Goal: Information Seeking & Learning: Learn about a topic

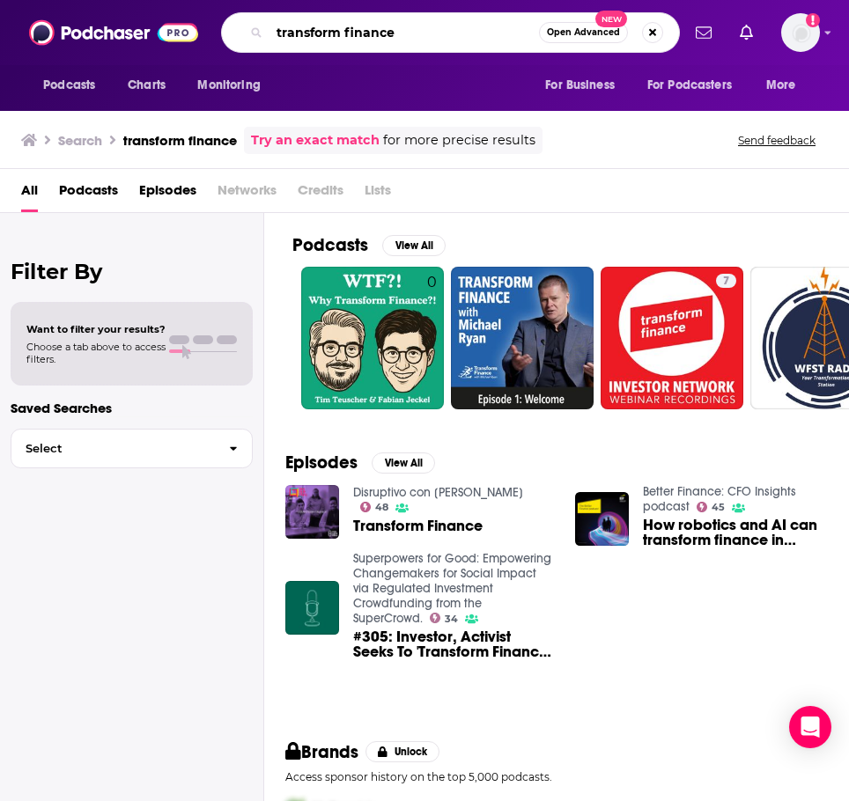
click at [336, 37] on input "transform finance" at bounding box center [405, 32] width 270 height 28
type input "aml conversations"
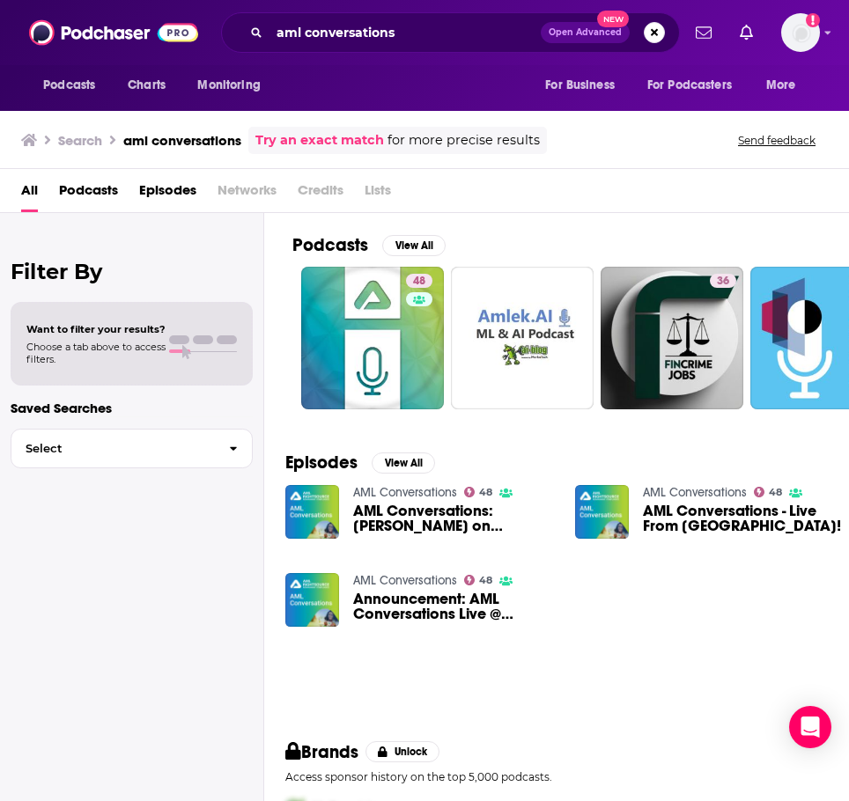
click at [388, 492] on link "AML Conversations" at bounding box center [405, 492] width 104 height 15
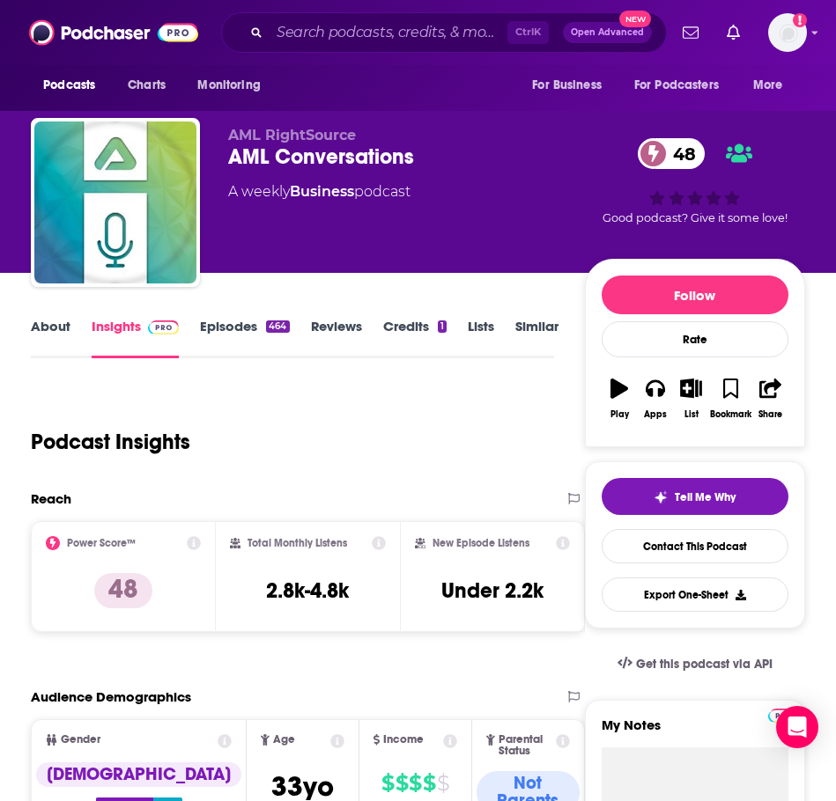
click at [255, 341] on link "Episodes 464" at bounding box center [244, 338] width 89 height 41
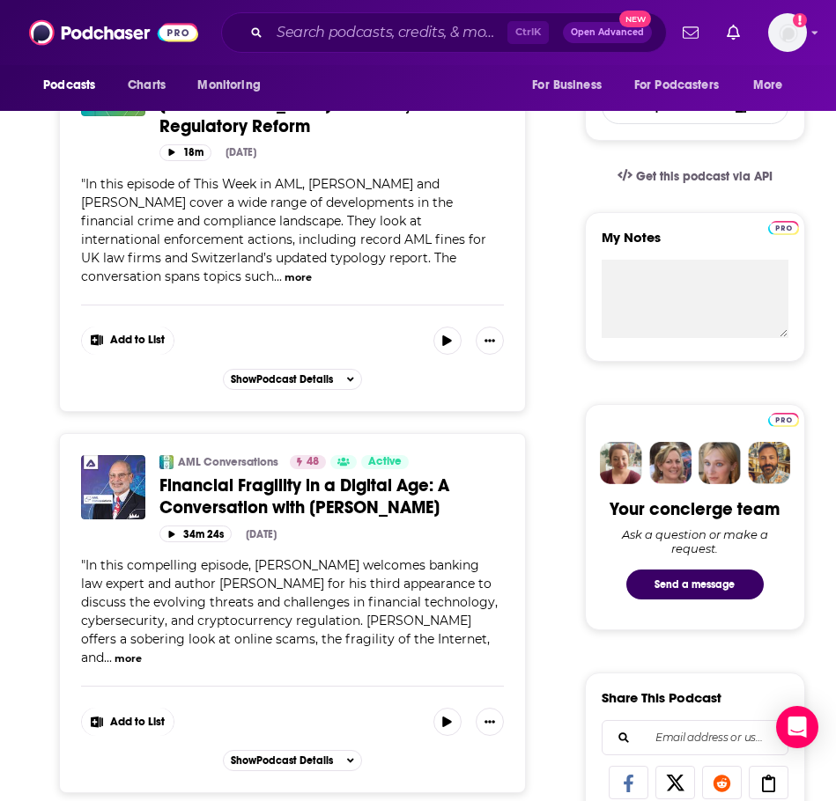
scroll to position [528, 0]
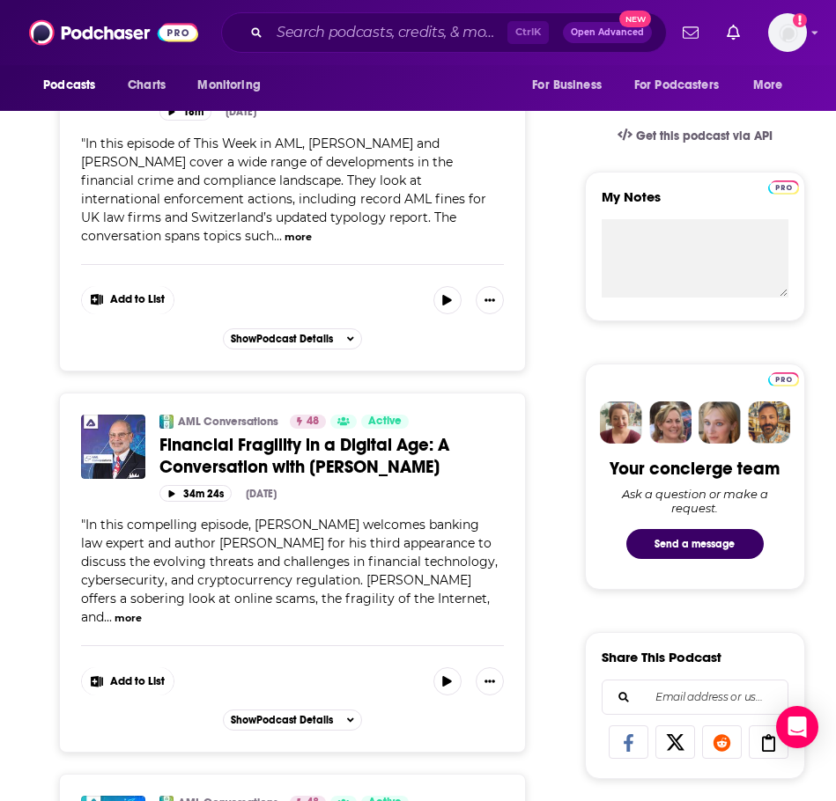
click at [86, 604] on div "" In this compelling episode, [PERSON_NAME] welcomes banking law expert and aut…" at bounding box center [292, 571] width 422 height 111
click at [114, 611] on button "more" at bounding box center [127, 618] width 27 height 15
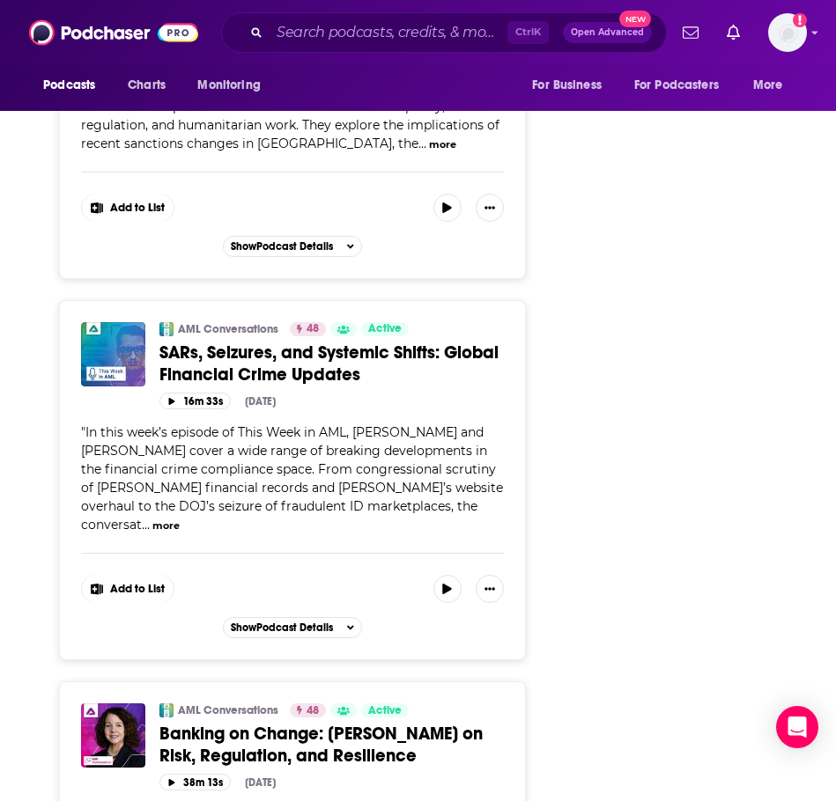
scroll to position [3171, 0]
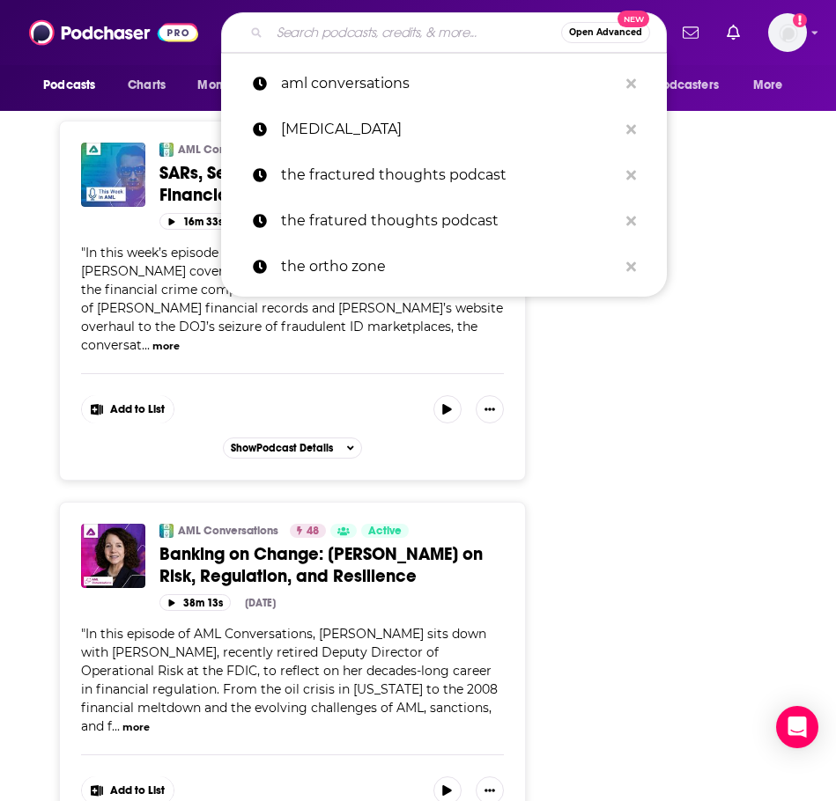
click at [347, 35] on input "Search podcasts, credits, & more..." at bounding box center [416, 32] width 292 height 28
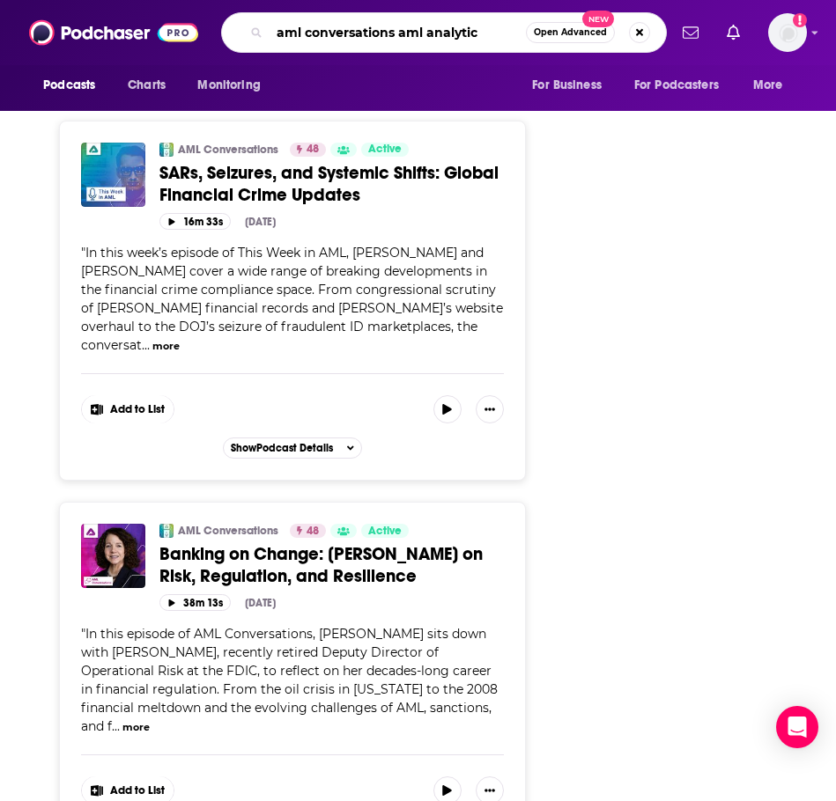
type input "aml conversations aml analytics"
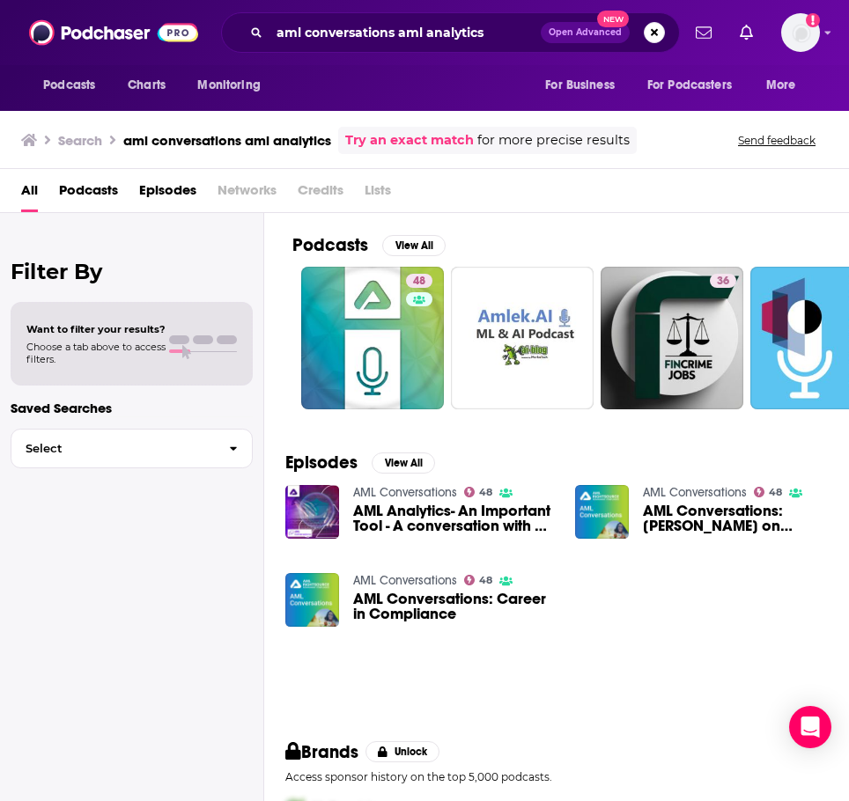
click at [394, 518] on span "AML Analytics- An Important Tool - A conversation with an expert sister-brother…" at bounding box center [453, 519] width 201 height 30
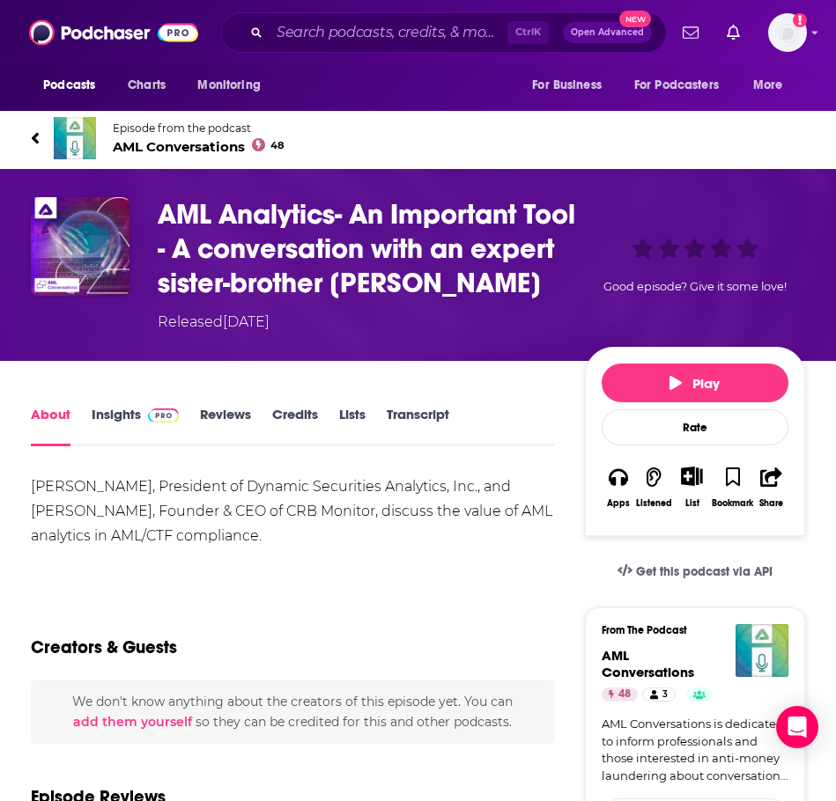
scroll to position [88, 0]
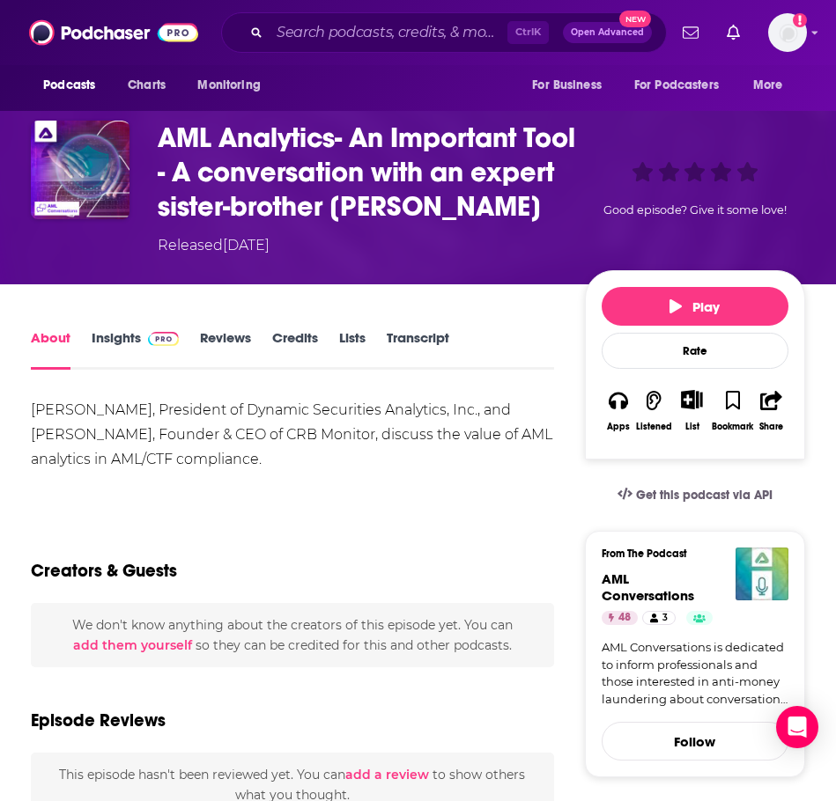
click at [124, 355] on link "Insights" at bounding box center [135, 349] width 87 height 41
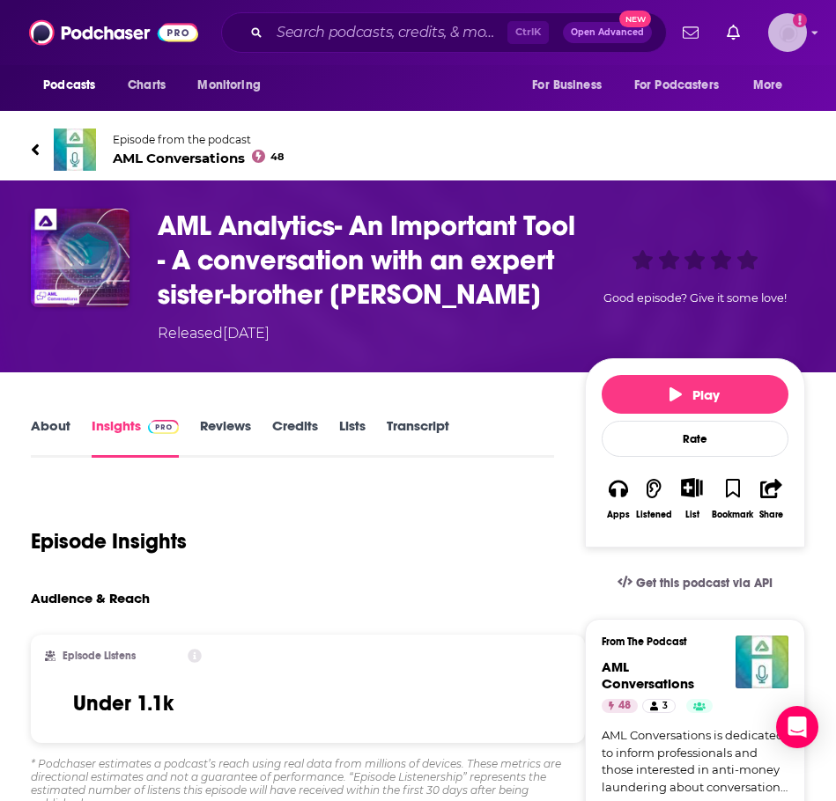
click at [780, 34] on img "Logged in as nbaderrubenstein" at bounding box center [787, 32] width 39 height 39
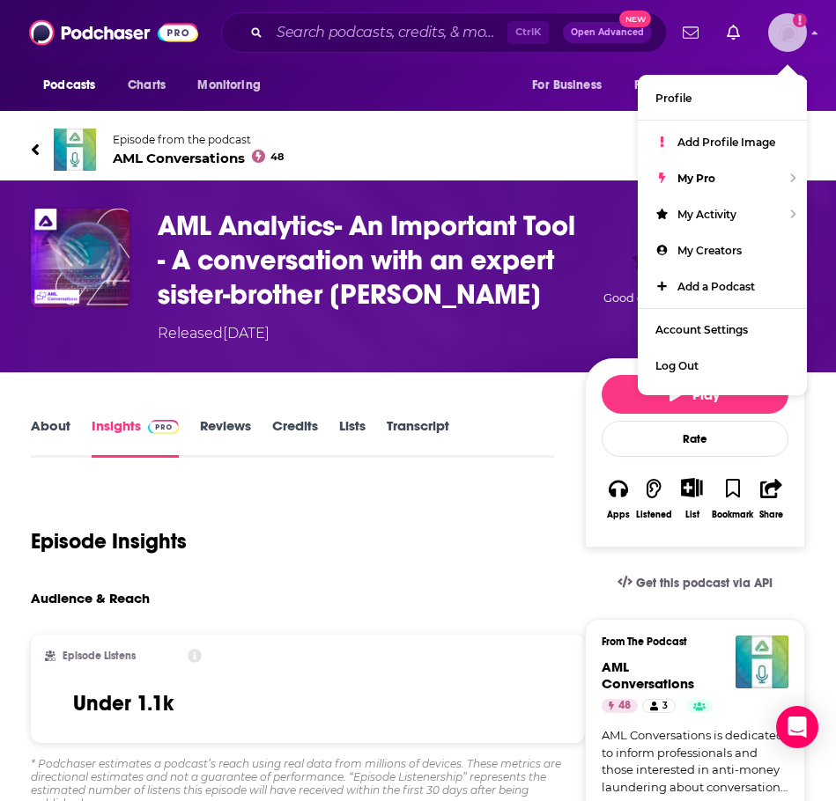
click at [787, 25] on img "Logged in as nbaderrubenstein" at bounding box center [787, 32] width 39 height 39
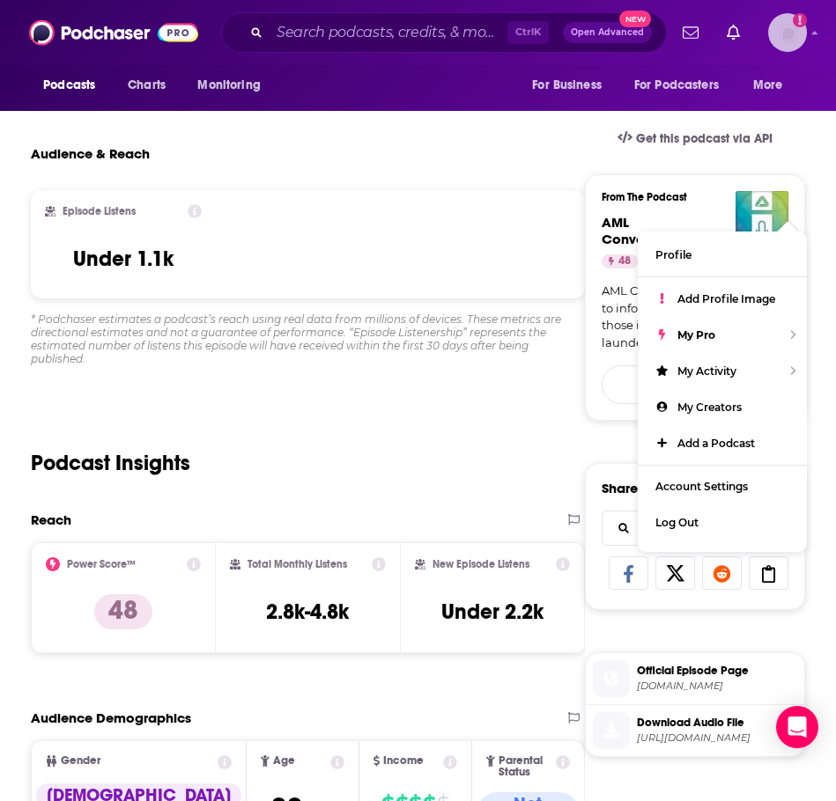
scroll to position [88, 0]
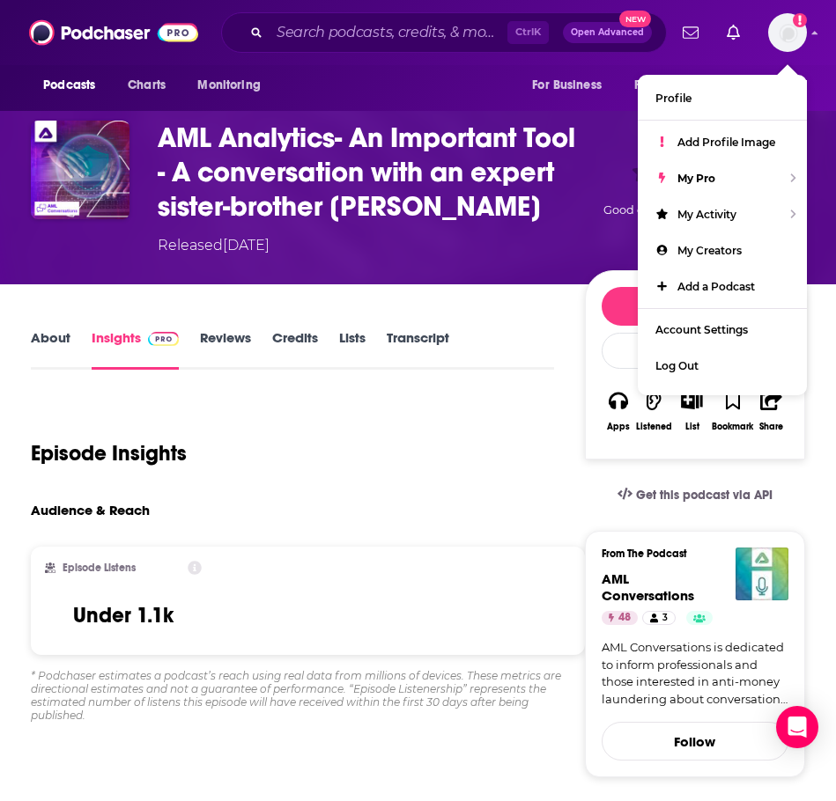
click at [225, 340] on link "Reviews" at bounding box center [225, 349] width 51 height 41
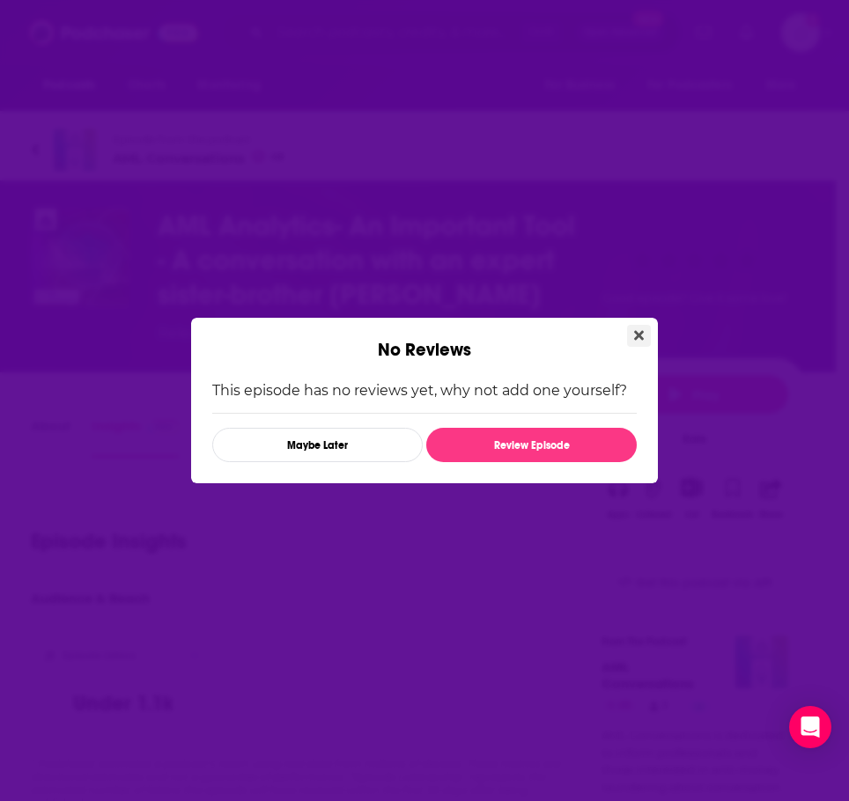
click at [642, 336] on icon "Close" at bounding box center [639, 336] width 10 height 14
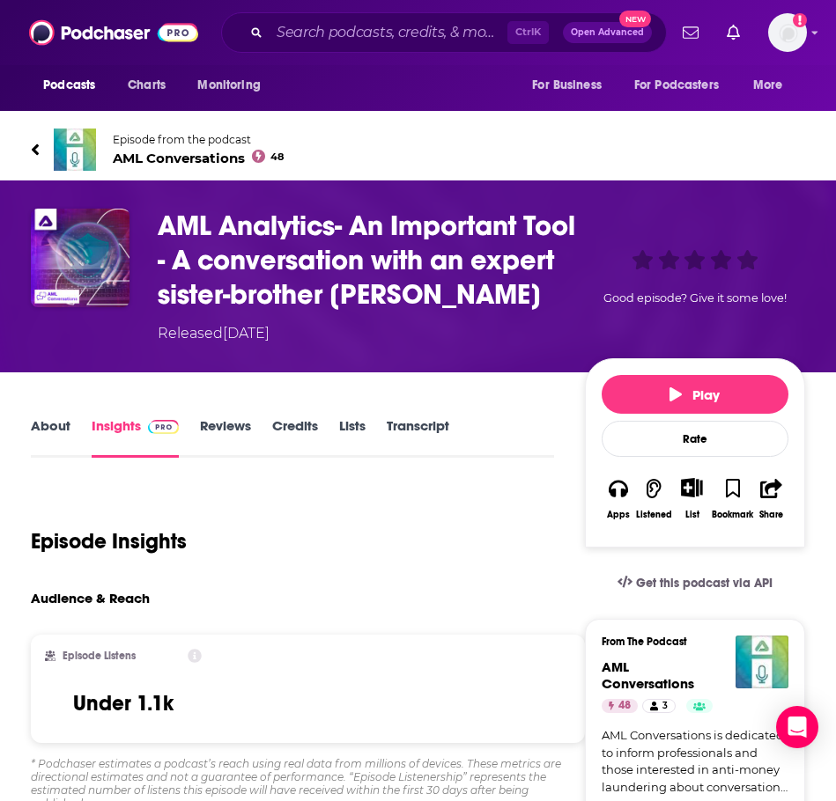
click at [394, 433] on link "Transcript" at bounding box center [418, 437] width 63 height 41
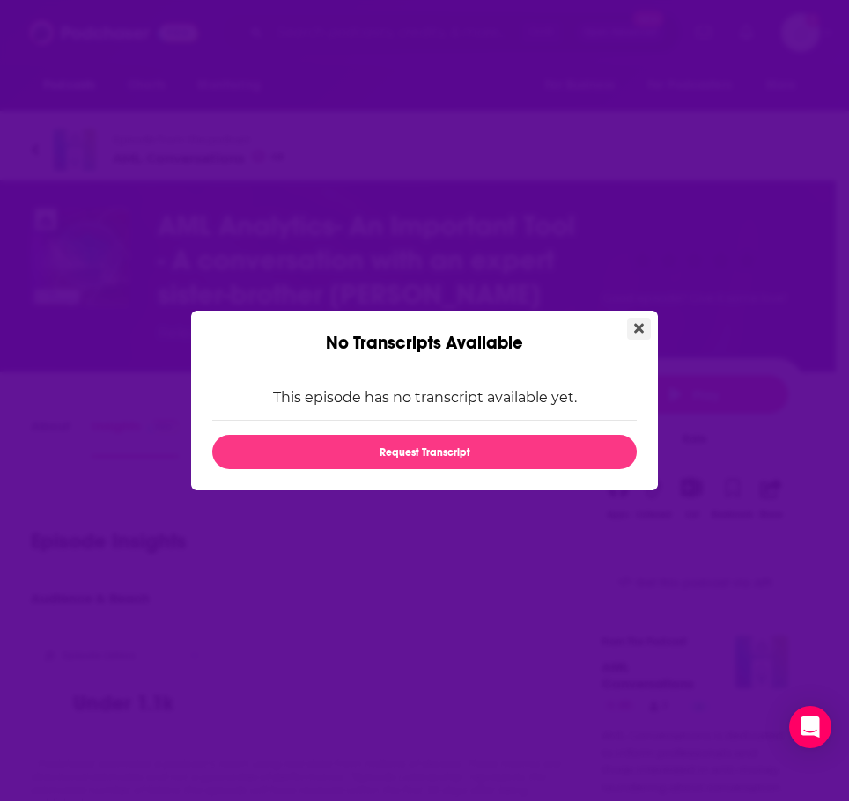
click at [632, 338] on button "Close" at bounding box center [639, 329] width 24 height 22
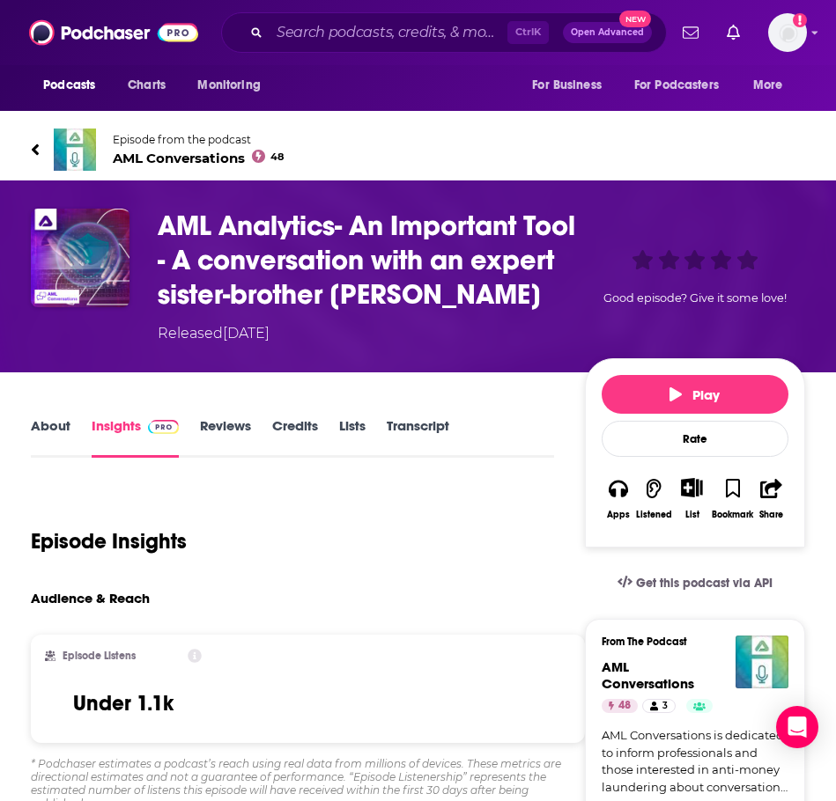
click at [46, 432] on link "About" at bounding box center [51, 437] width 40 height 41
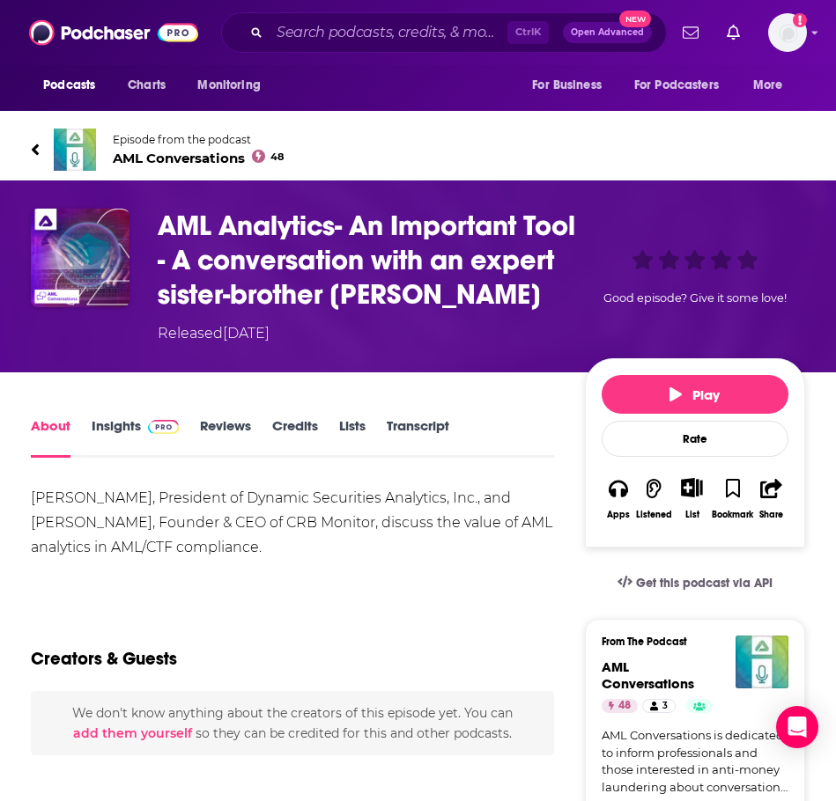
click at [307, 424] on link "Credits" at bounding box center [295, 437] width 46 height 41
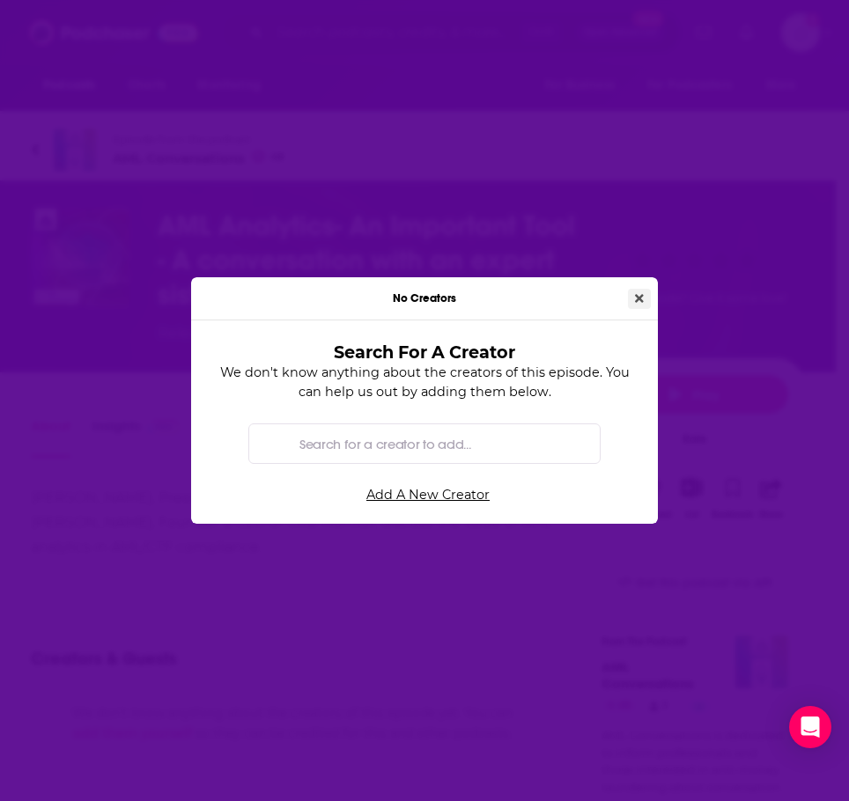
click at [634, 296] on button "Close" at bounding box center [639, 299] width 23 height 20
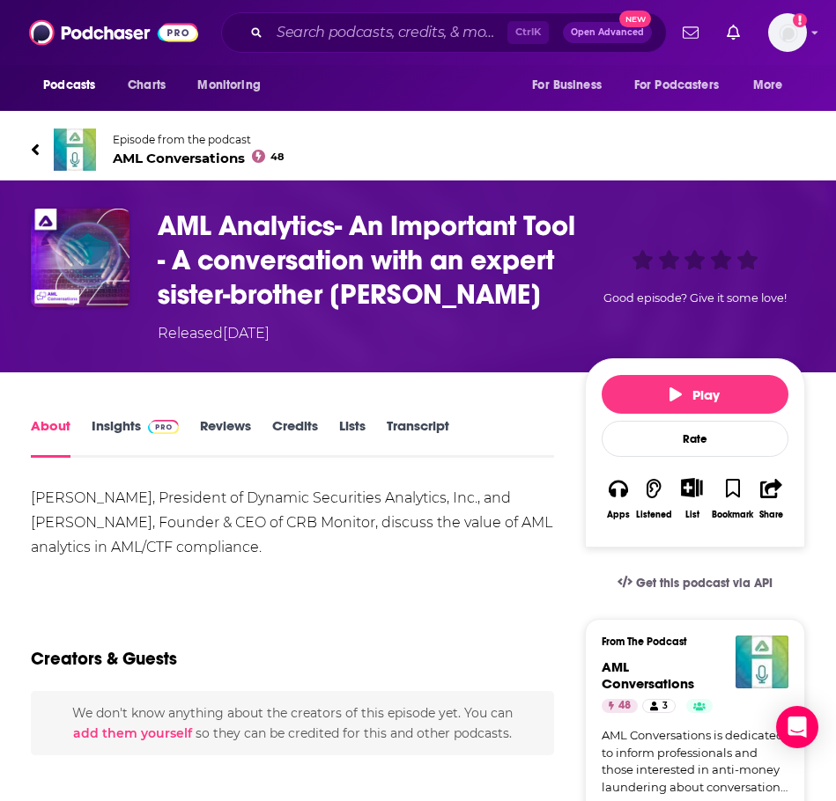
click at [113, 423] on link "Insights" at bounding box center [135, 437] width 87 height 41
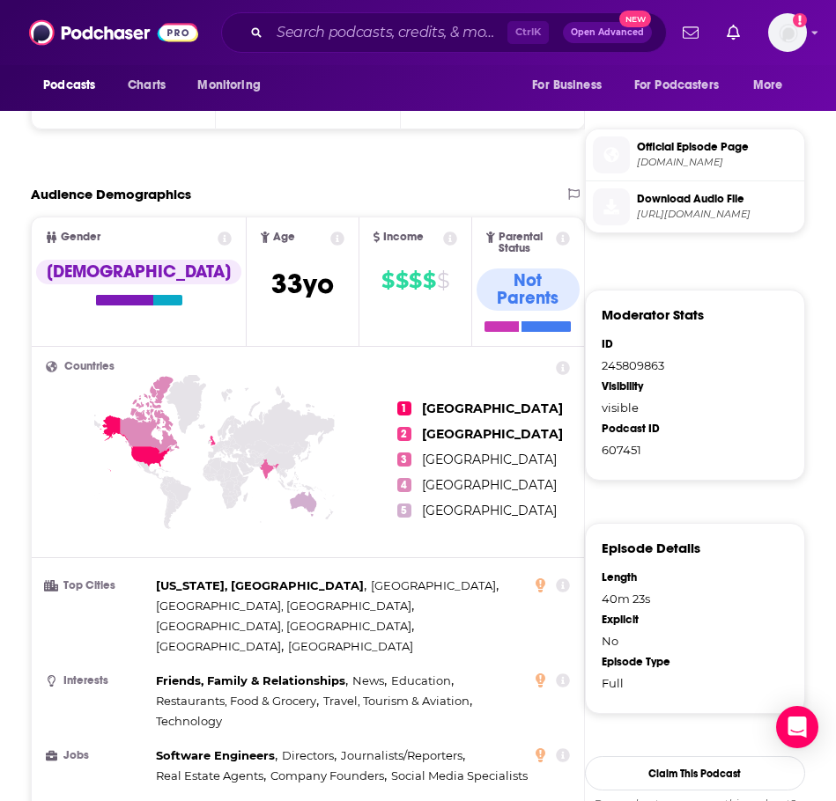
scroll to position [528, 0]
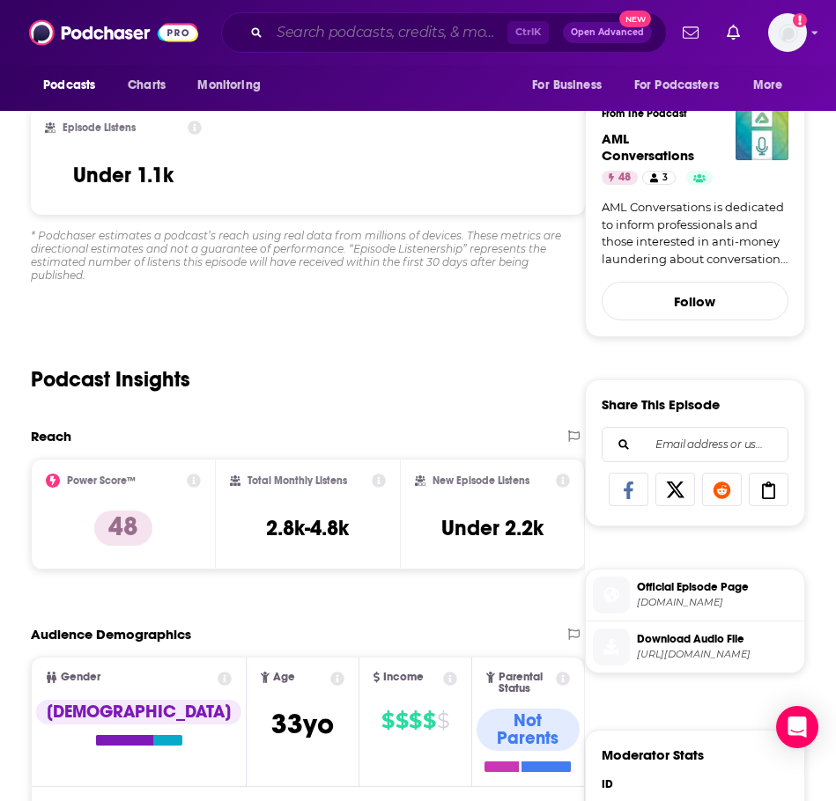
click at [328, 37] on input "Search podcasts, credits, & more..." at bounding box center [389, 32] width 238 height 28
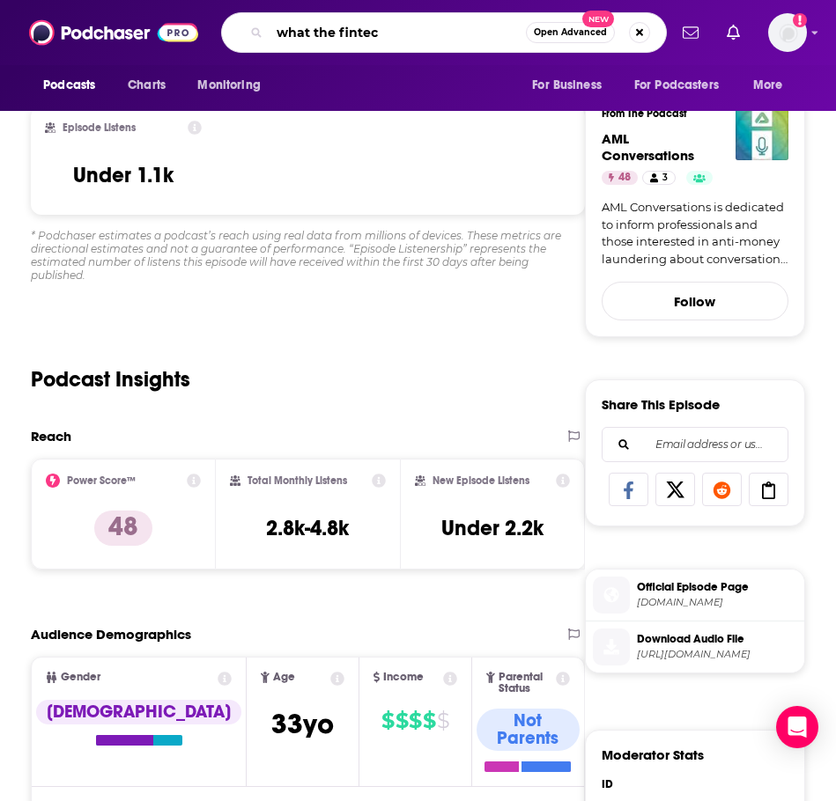
type input "what the fintech"
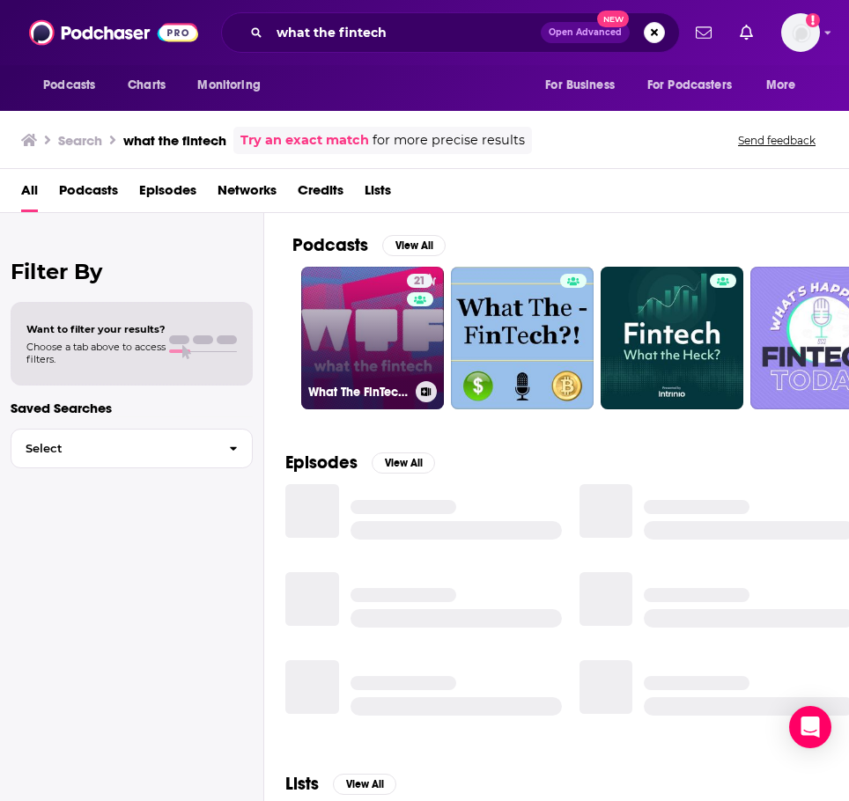
click at [343, 350] on link "21 What The FinTech by [PERSON_NAME]" at bounding box center [372, 338] width 143 height 143
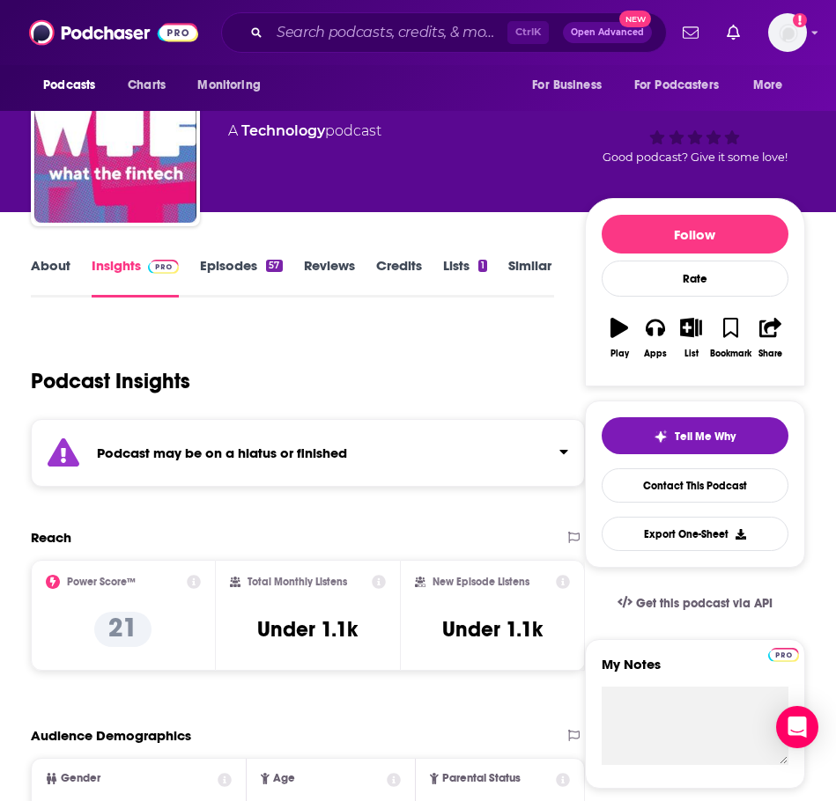
scroll to position [88, 0]
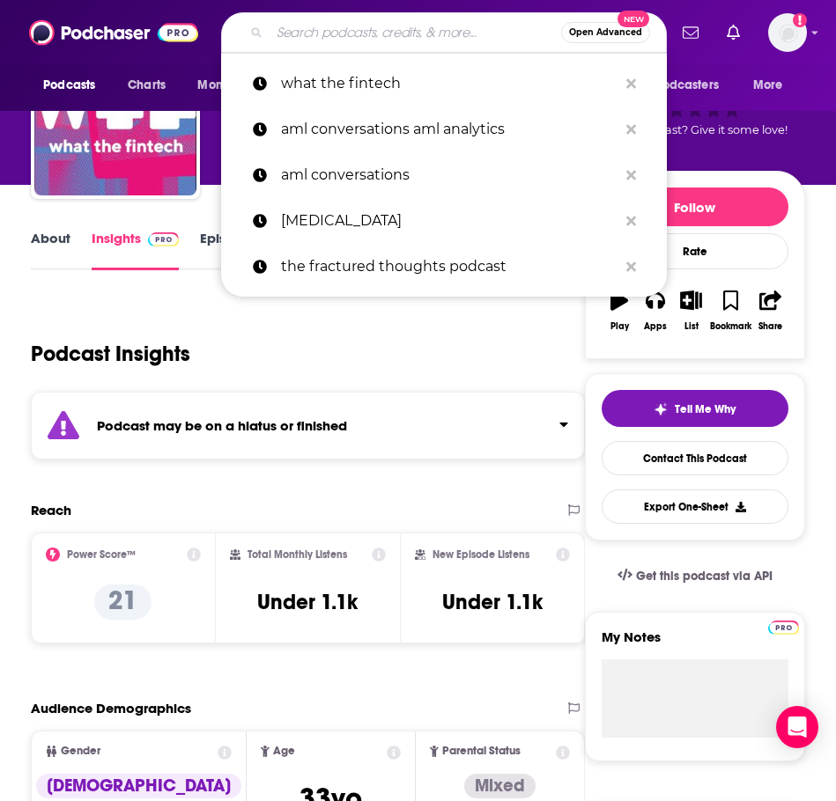
click at [299, 23] on input "Search podcasts, credits, & more..." at bounding box center [416, 32] width 292 height 28
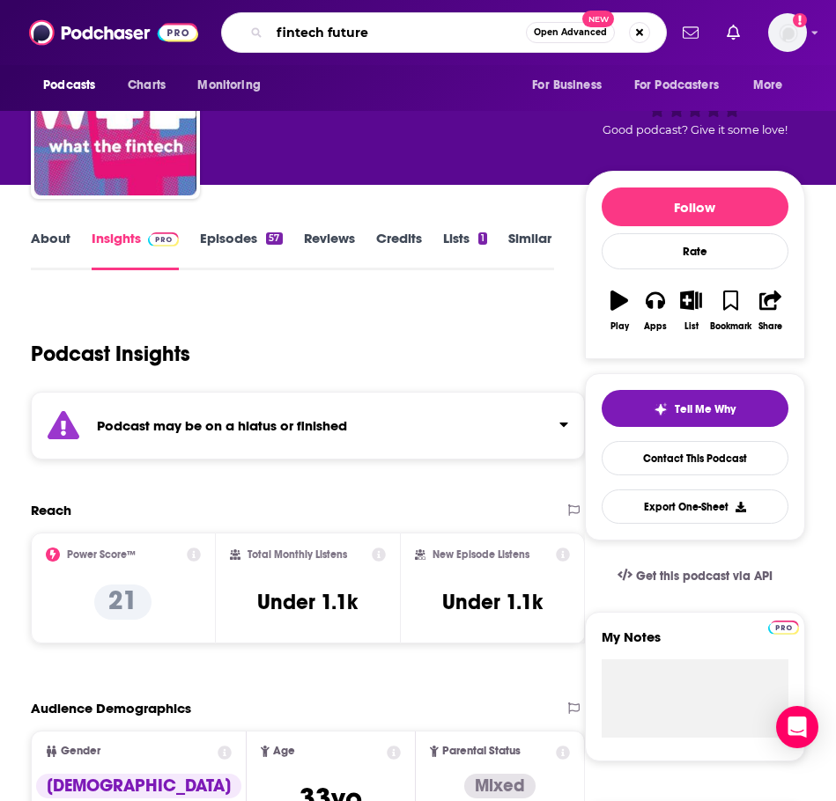
type input "fintech futures"
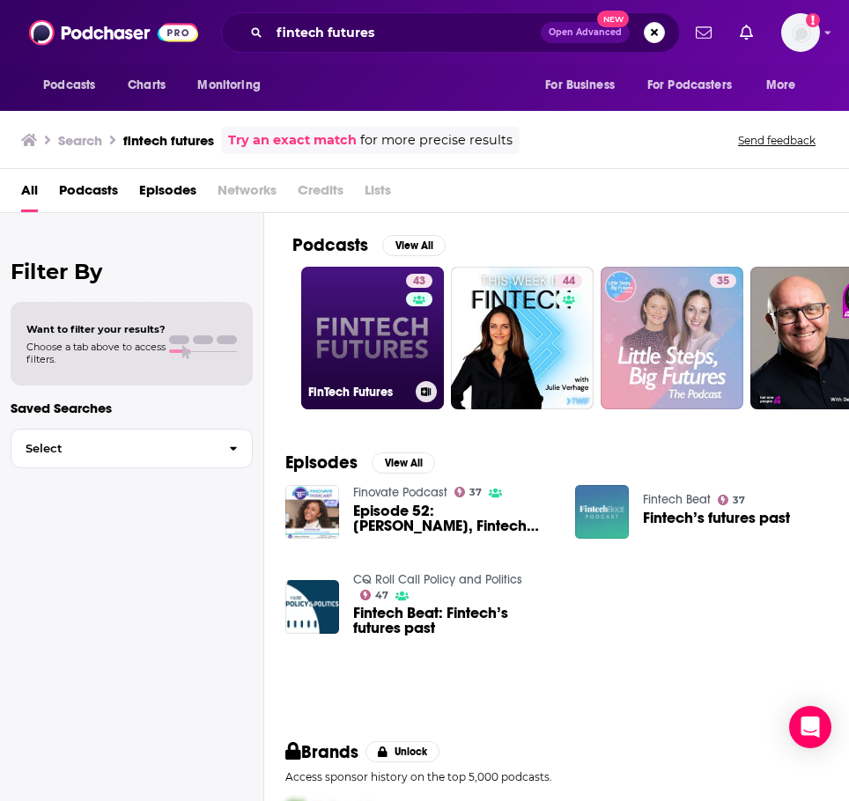
click at [366, 329] on link "43 FinTech Futures" at bounding box center [372, 338] width 143 height 143
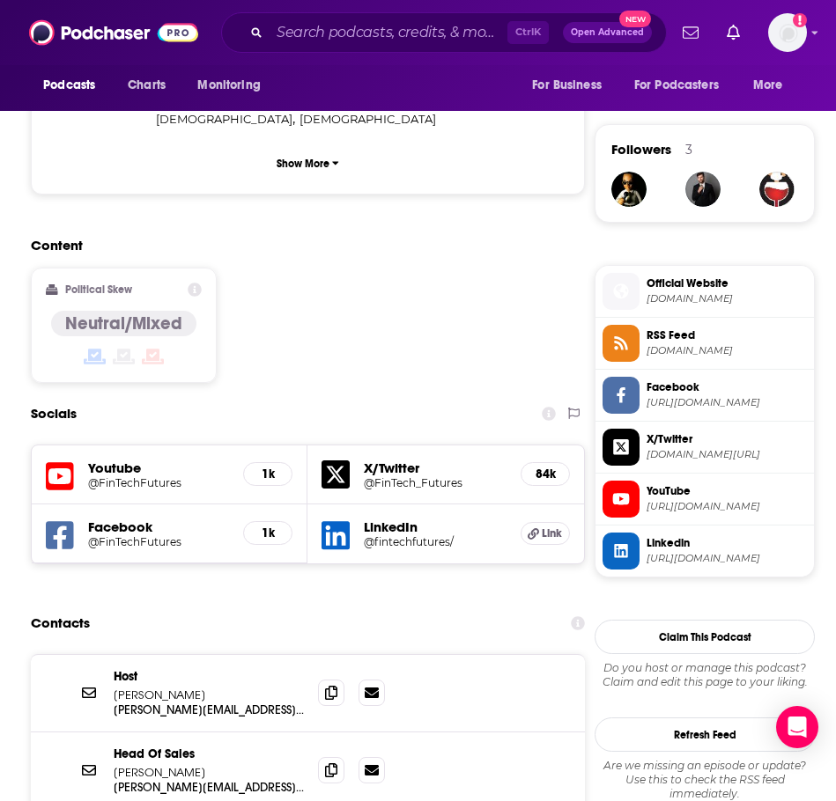
scroll to position [1497, 0]
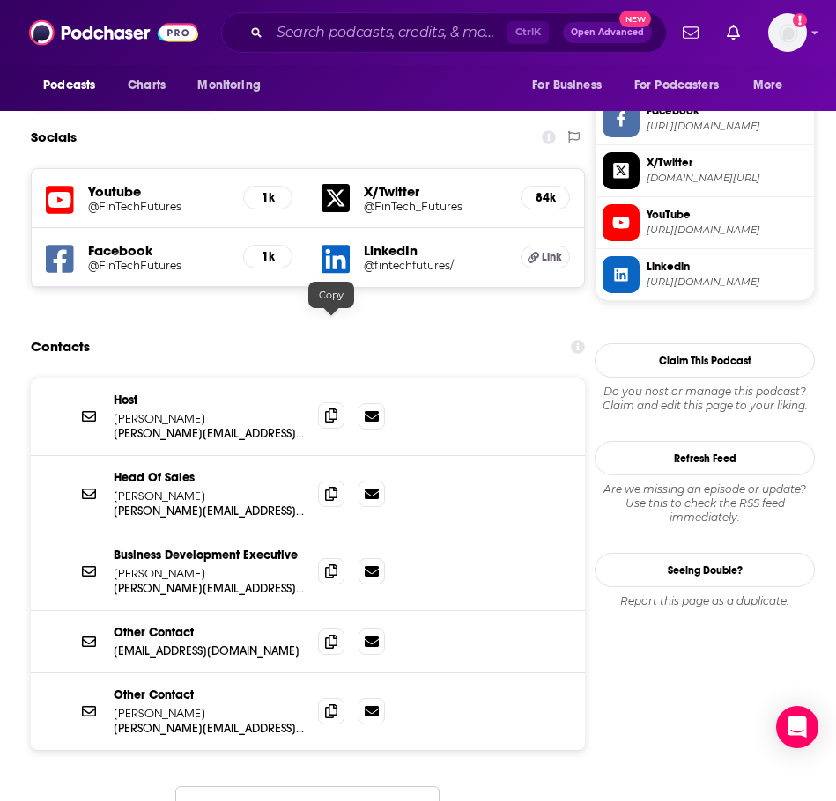
click at [332, 409] on icon at bounding box center [331, 416] width 12 height 14
click at [333, 486] on icon at bounding box center [331, 493] width 12 height 14
click at [789, 41] on img "Logged in as nbaderrubenstein" at bounding box center [787, 32] width 39 height 39
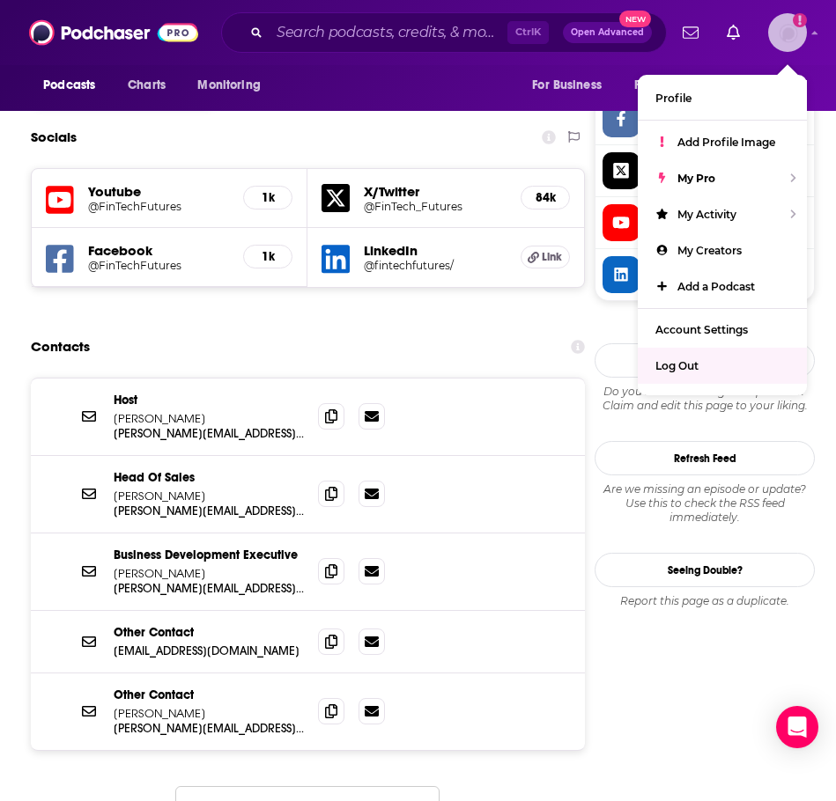
click at [672, 356] on div "Log Out" at bounding box center [722, 366] width 169 height 36
